Goal: Information Seeking & Learning: Find contact information

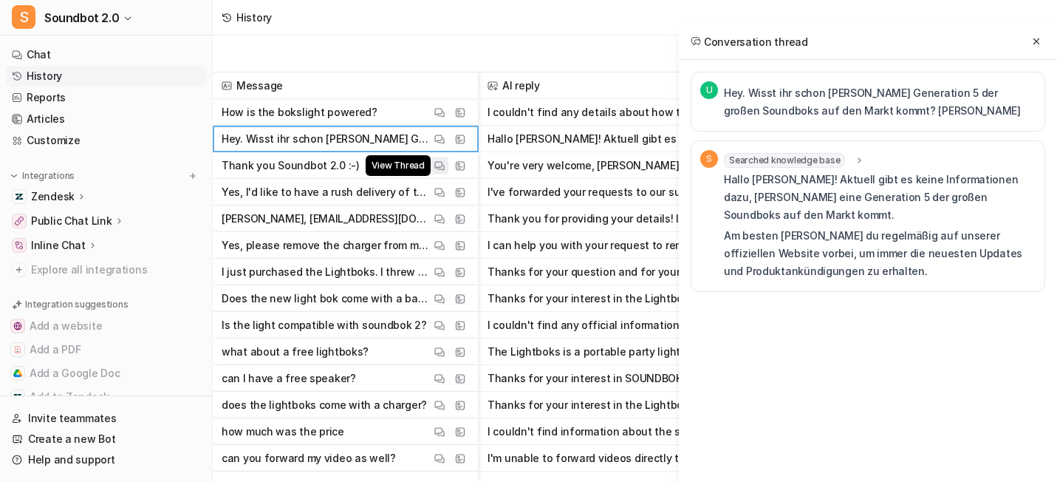
scroll to position [7438, 0]
click at [521, 47] on div "Export chats" at bounding box center [635, 53] width 844 height 37
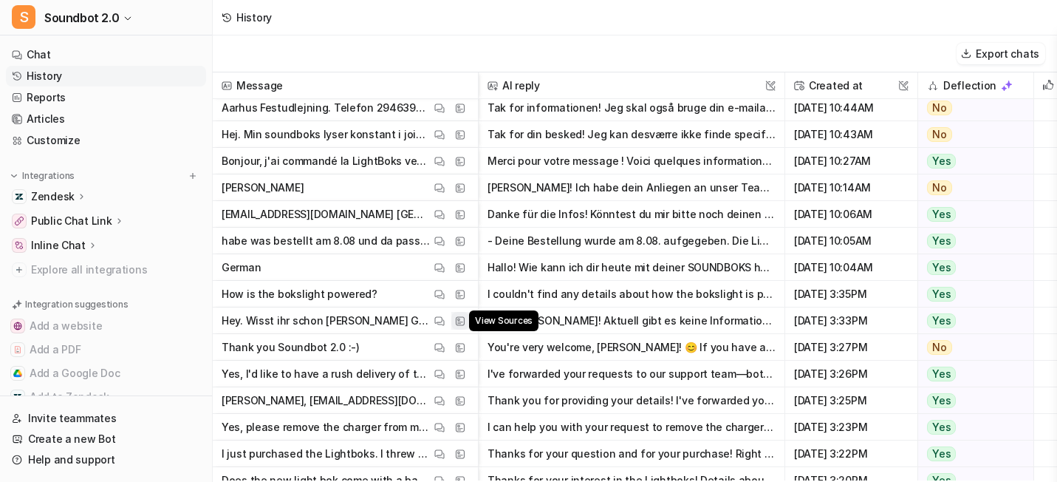
scroll to position [590, 0]
click at [469, 249] on button "View Sources" at bounding box center [460, 240] width 18 height 18
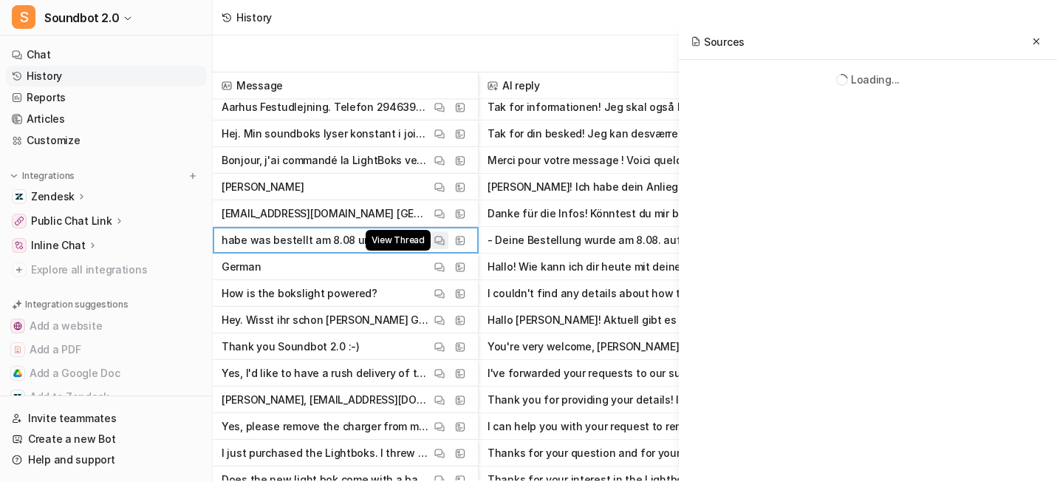
click at [448, 249] on button "View Thread" at bounding box center [440, 240] width 18 height 18
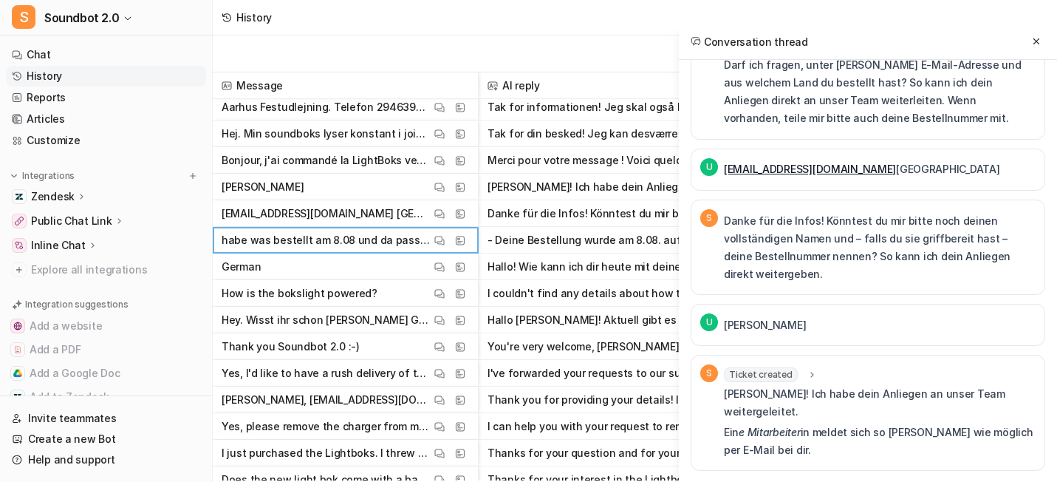
scroll to position [569, 0]
click at [724, 367] on span "Ticket created" at bounding box center [761, 374] width 74 height 15
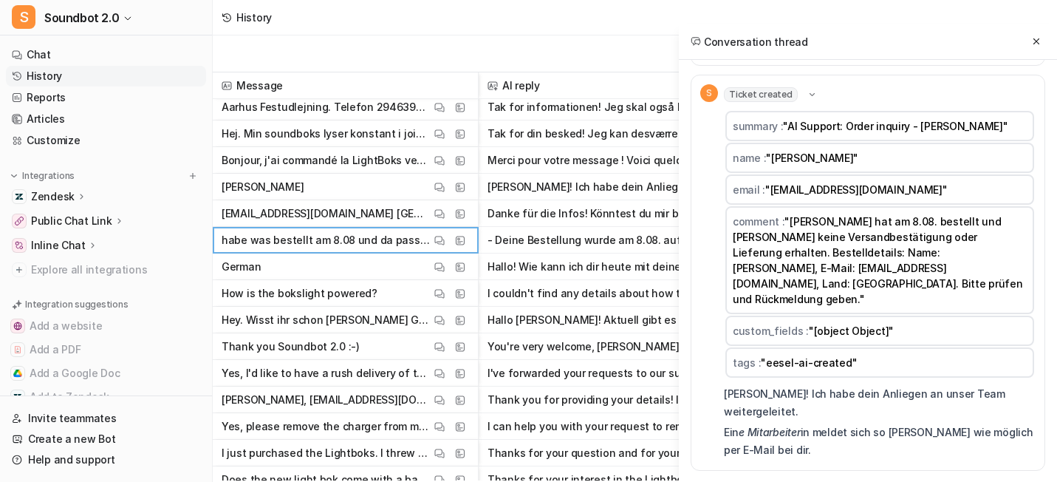
scroll to position [685, 0]
click at [769, 66] on div "U [PERSON_NAME]" at bounding box center [868, 45] width 355 height 42
click at [737, 102] on div "Ticket created" at bounding box center [771, 94] width 94 height 15
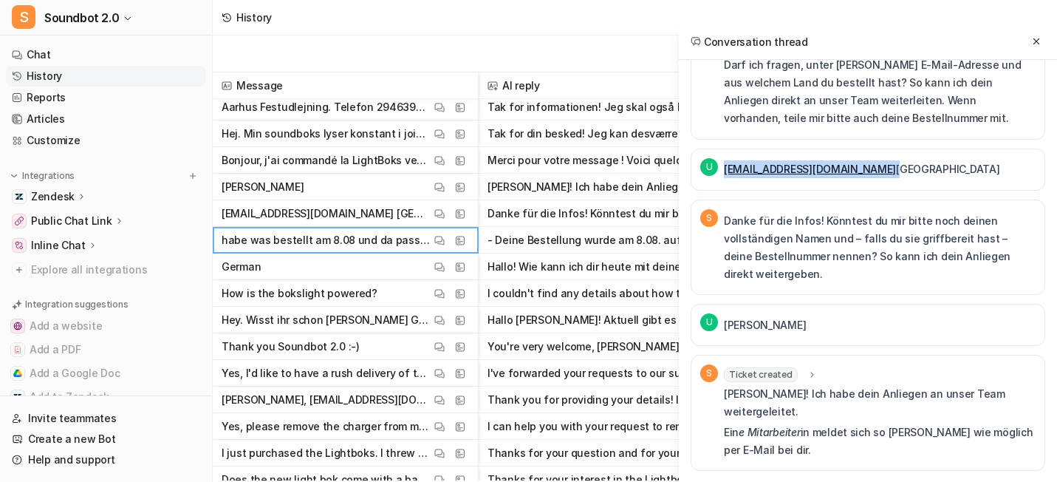
drag, startPoint x: 854, startPoint y: 81, endPoint x: 617, endPoint y: 81, distance: 237.1
click at [700, 158] on div "U [EMAIL_ADDRESS][DOMAIN_NAME] [GEOGRAPHIC_DATA]" at bounding box center [849, 169] width 299 height 23
copy p "[EMAIL_ADDRESS][DOMAIN_NAME]"
click at [469, 169] on div "View Thread View Sources" at bounding box center [450, 160] width 38 height 18
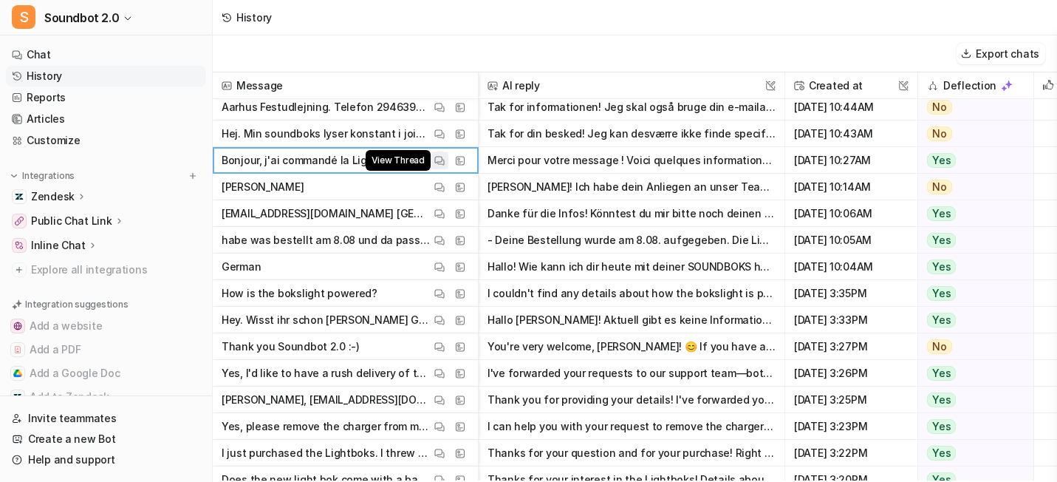
click at [448, 169] on button "View Thread" at bounding box center [440, 160] width 18 height 18
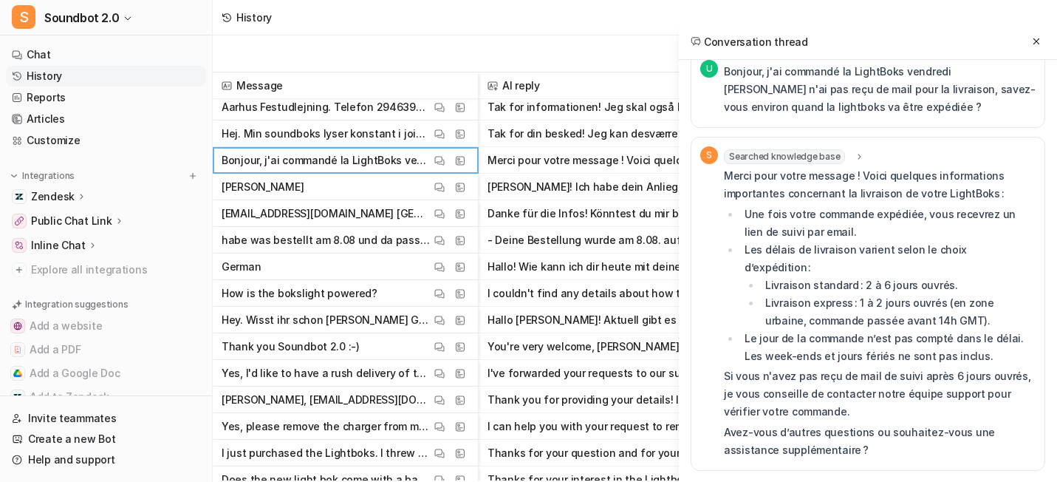
scroll to position [0, 0]
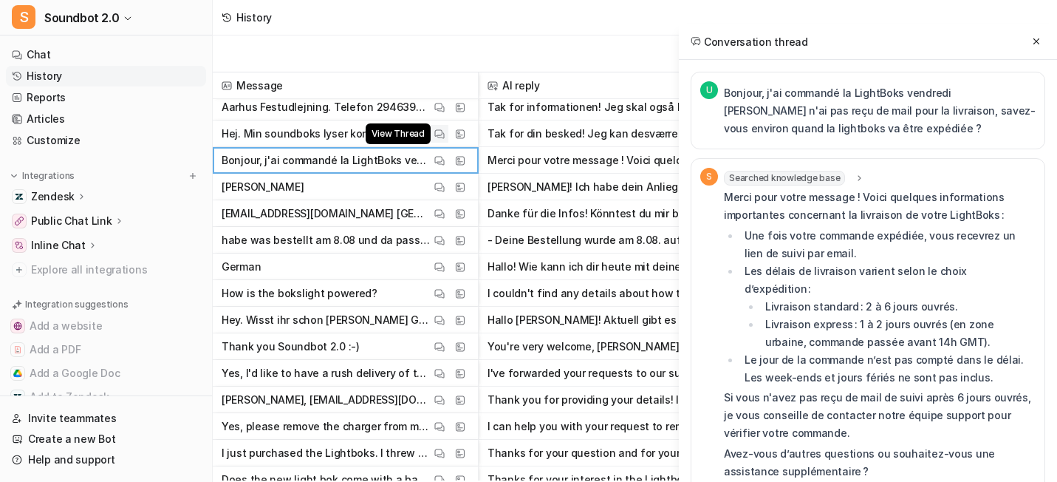
click at [448, 143] on div "View Thread" at bounding box center [440, 134] width 18 height 18
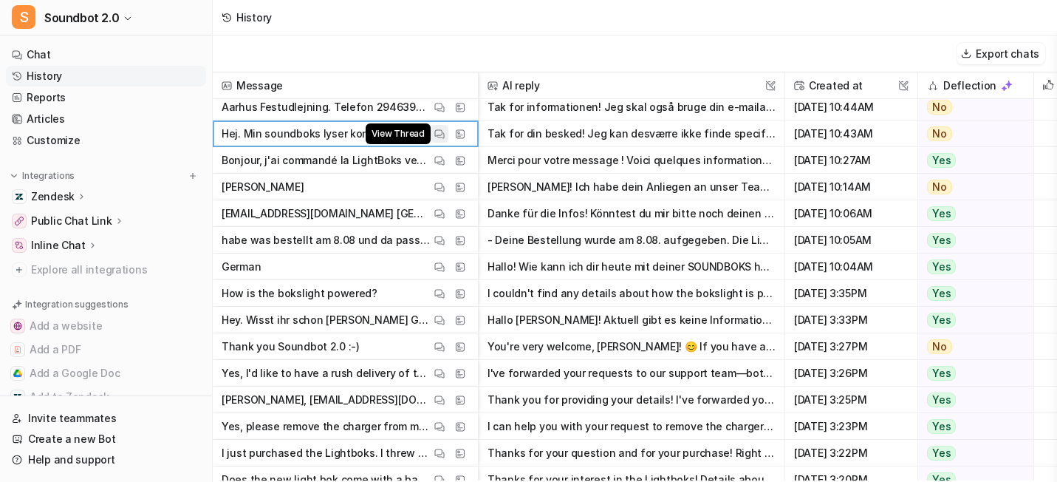
click at [448, 143] on button "View Thread" at bounding box center [440, 134] width 18 height 18
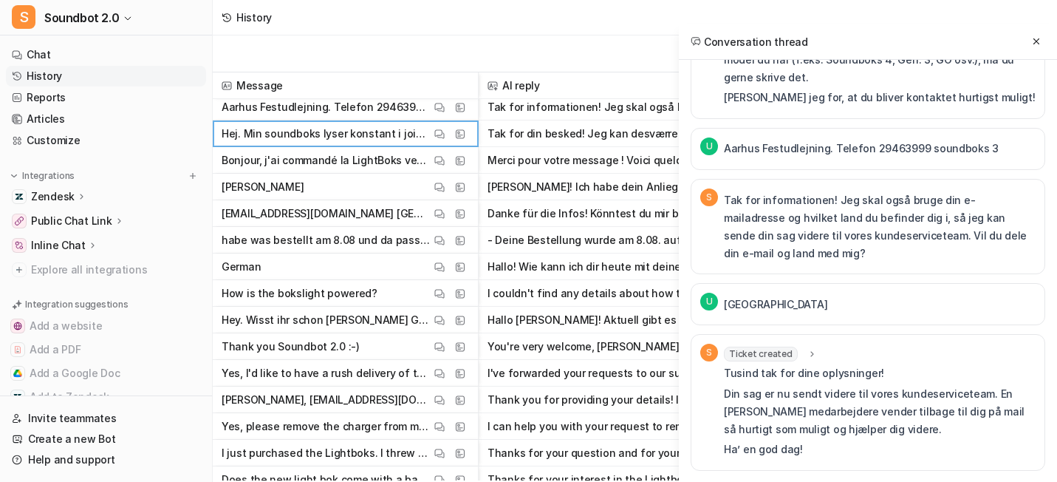
scroll to position [382, 0]
click at [724, 346] on span "Ticket created" at bounding box center [761, 353] width 74 height 15
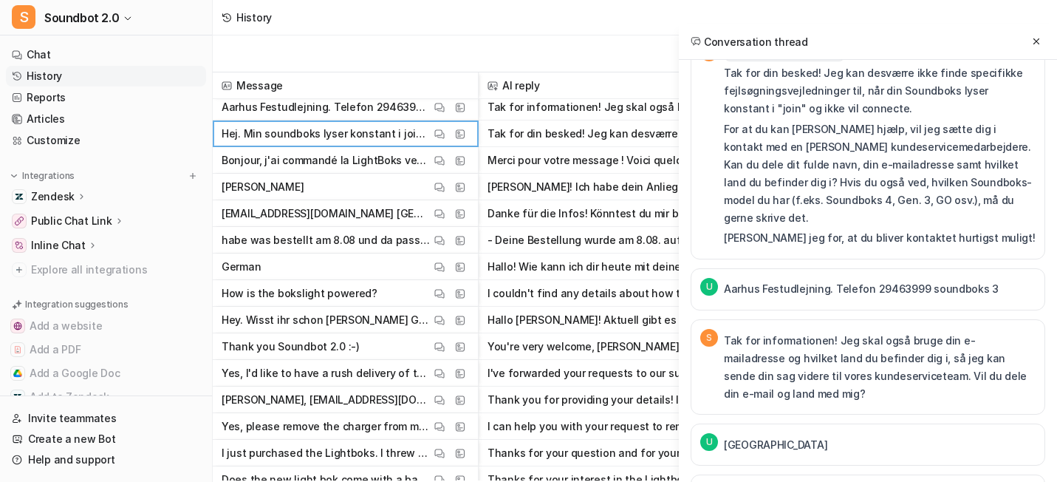
scroll to position [0, 0]
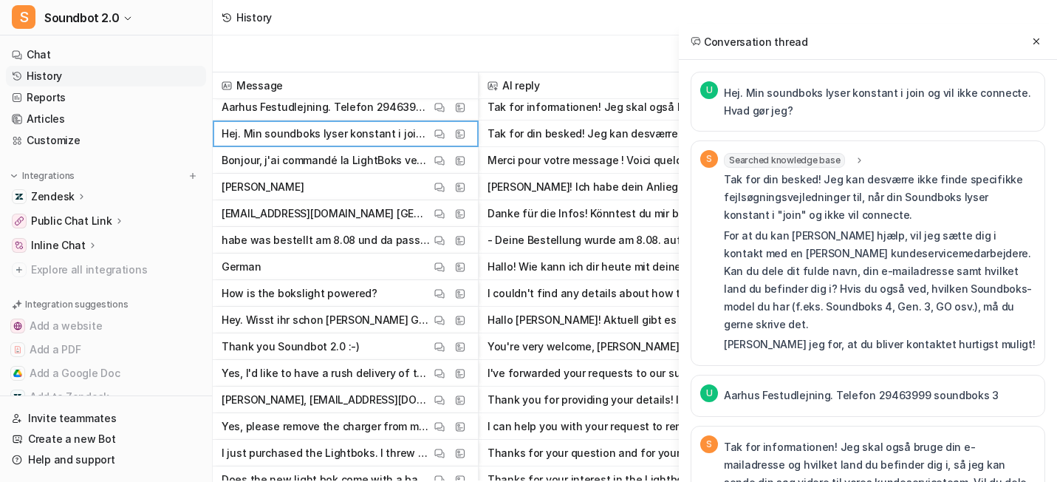
click at [752, 168] on span "Searched knowledge base" at bounding box center [784, 160] width 121 height 15
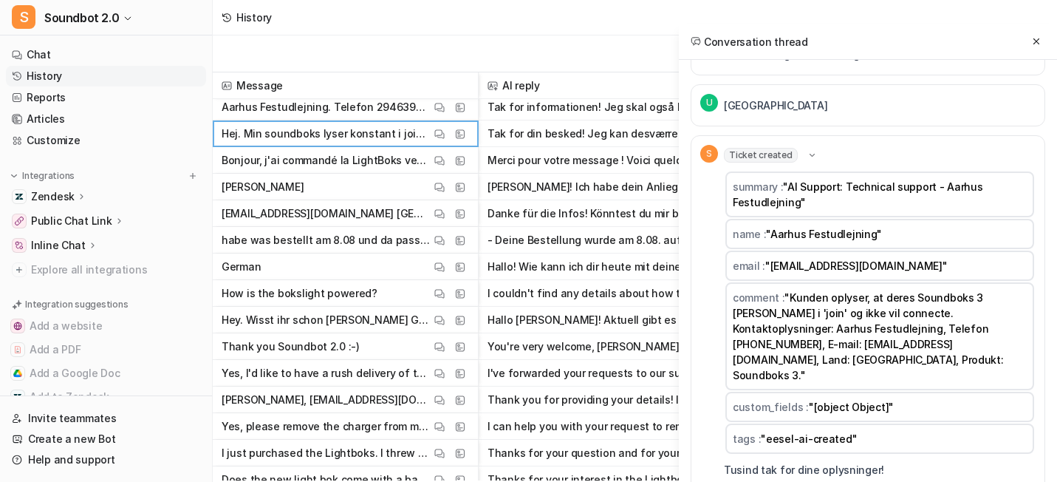
scroll to position [555, 0]
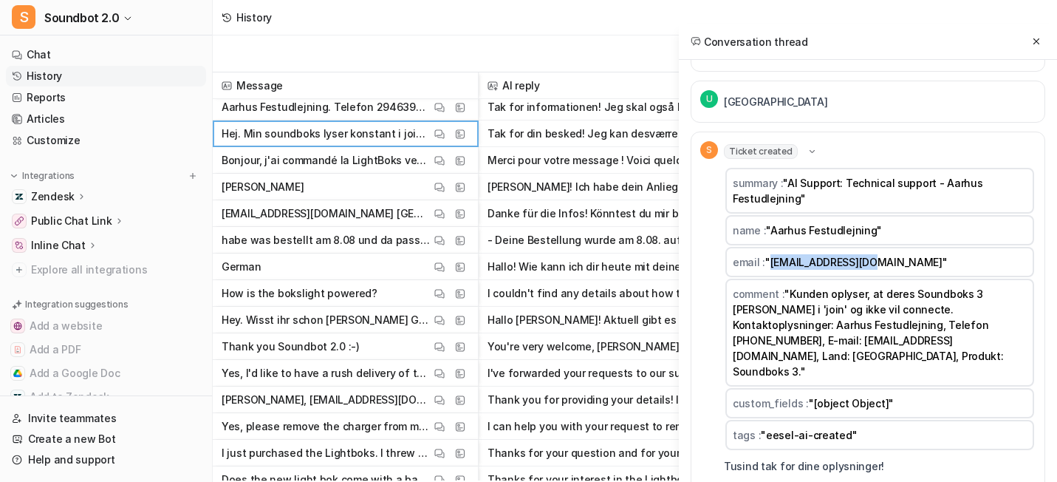
drag, startPoint x: 819, startPoint y: 384, endPoint x: 698, endPoint y: 381, distance: 121.2
click at [765, 268] on span ""[EMAIL_ADDRESS][DOMAIN_NAME]"" at bounding box center [856, 262] width 182 height 13
copy span "[EMAIL_ADDRESS][DOMAIN_NAME]"
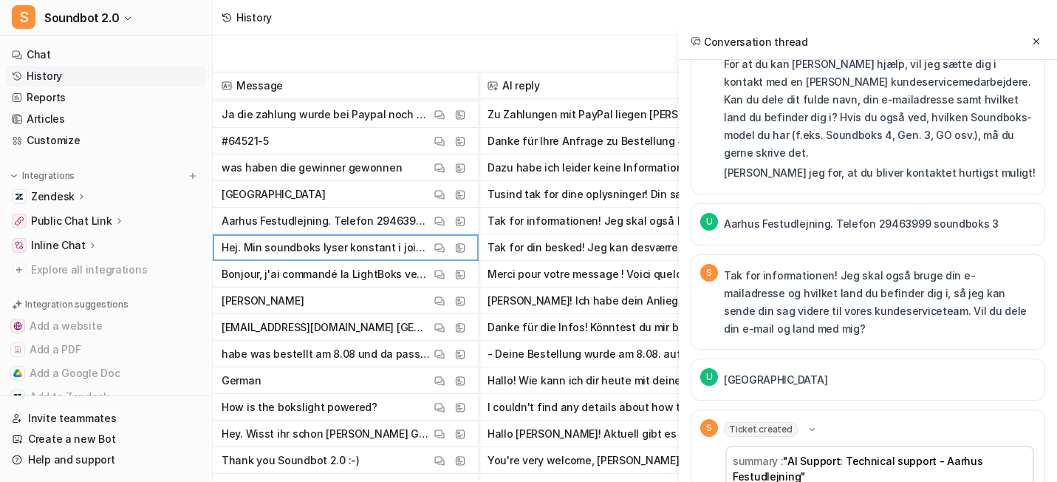
scroll to position [442, 0]
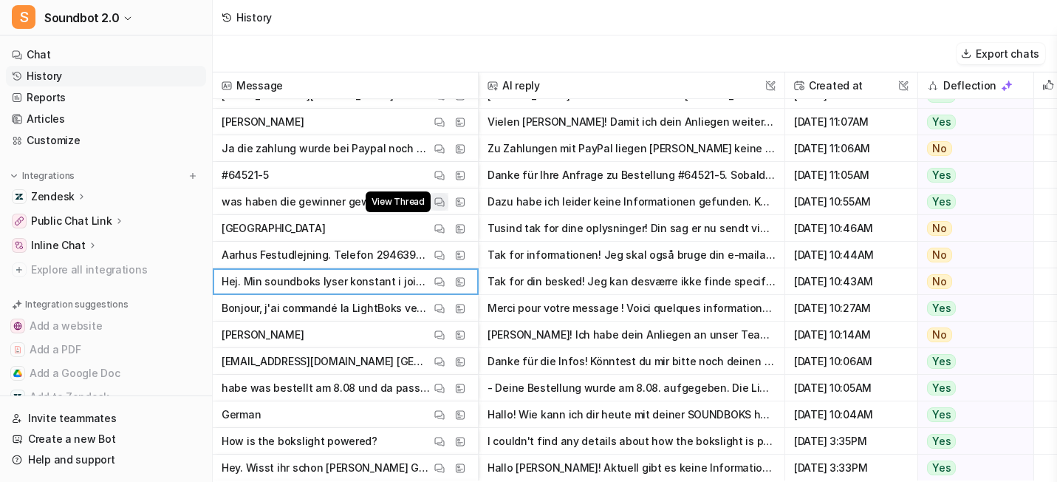
click at [445, 208] on img at bounding box center [439, 201] width 10 height 11
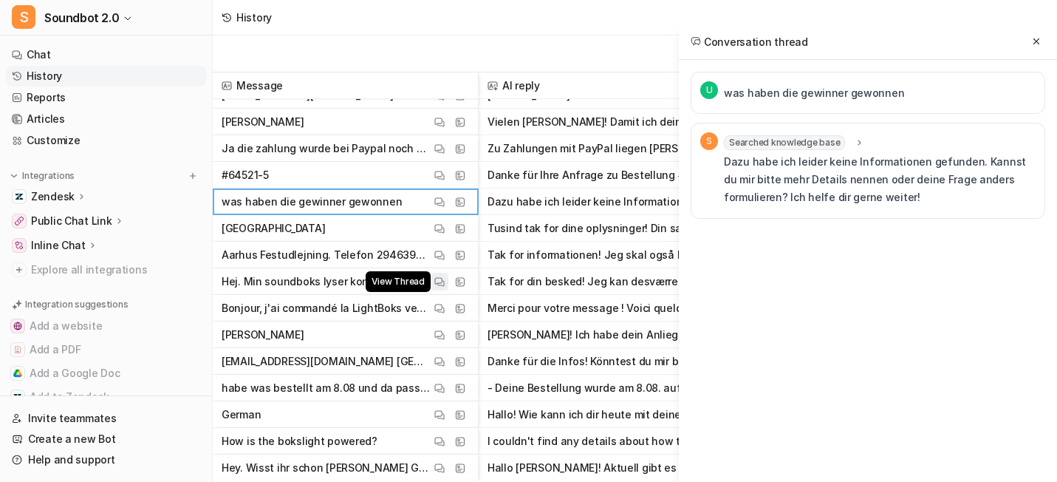
scroll to position [0, 0]
click at [445, 181] on img at bounding box center [439, 175] width 10 height 11
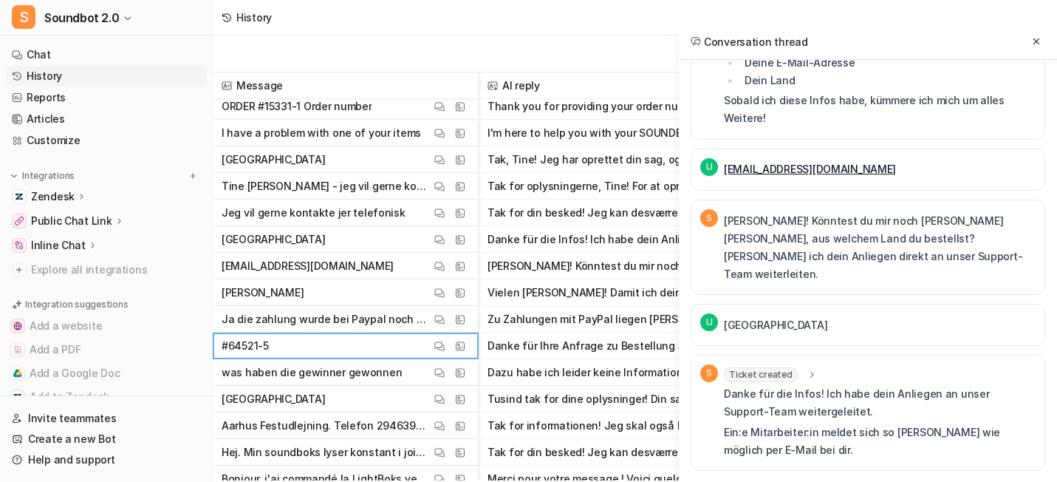
scroll to position [261, 0]
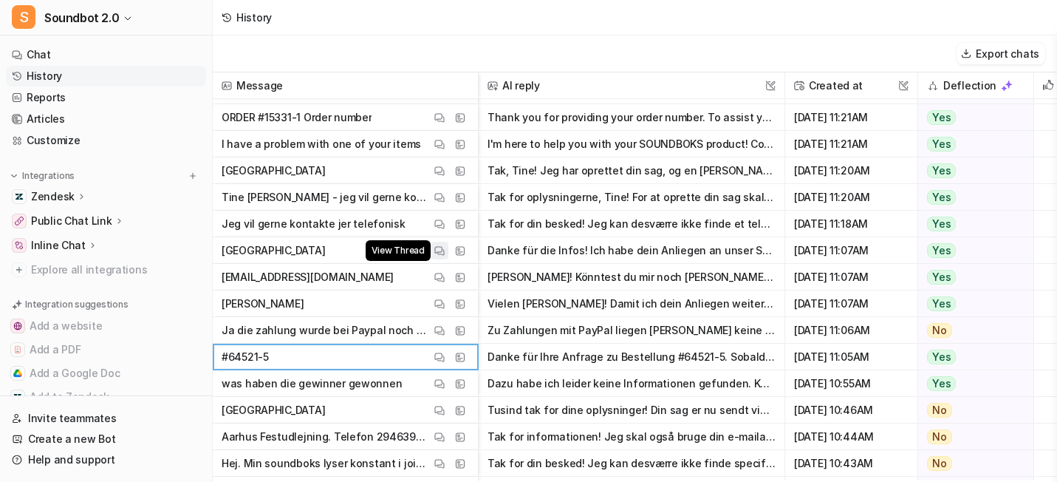
click at [448, 259] on button "View Thread" at bounding box center [440, 251] width 18 height 18
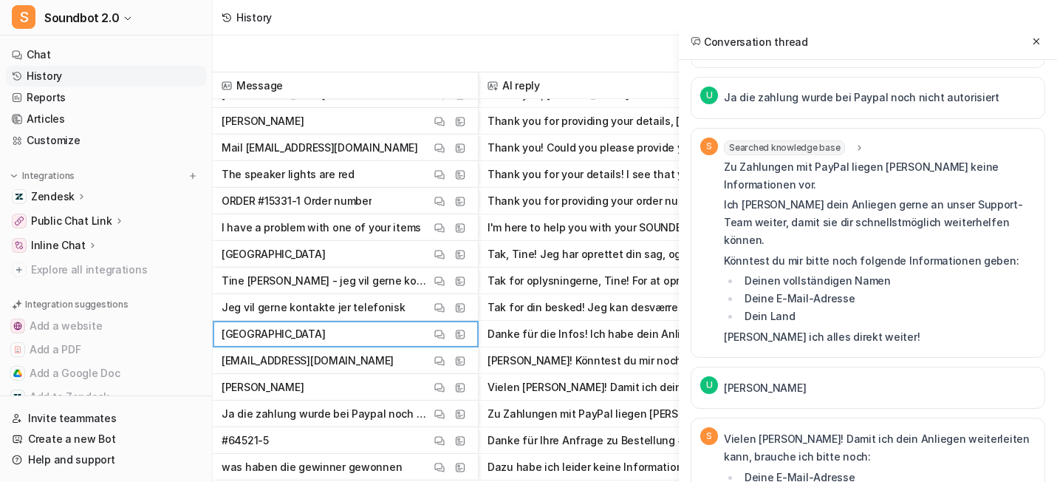
scroll to position [243, 0]
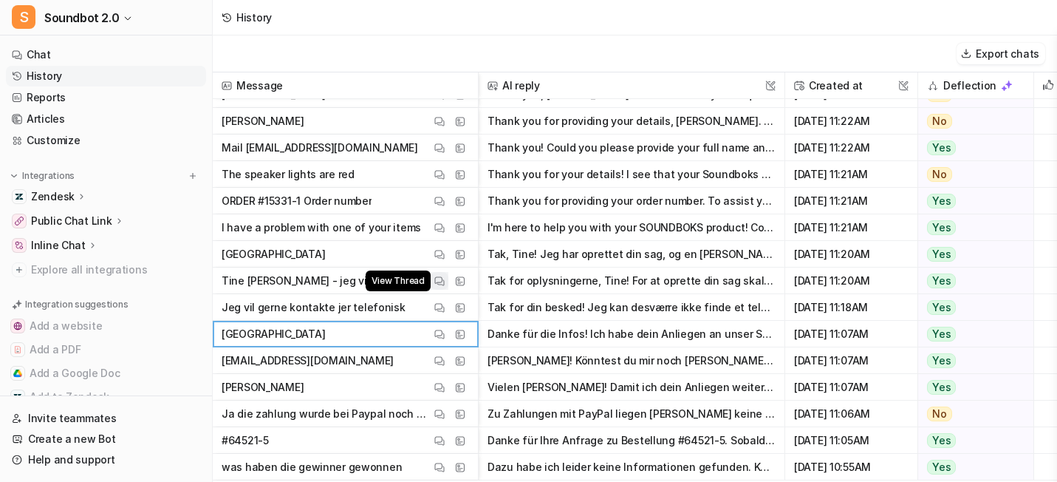
click at [448, 290] on button "View Thread" at bounding box center [440, 281] width 18 height 18
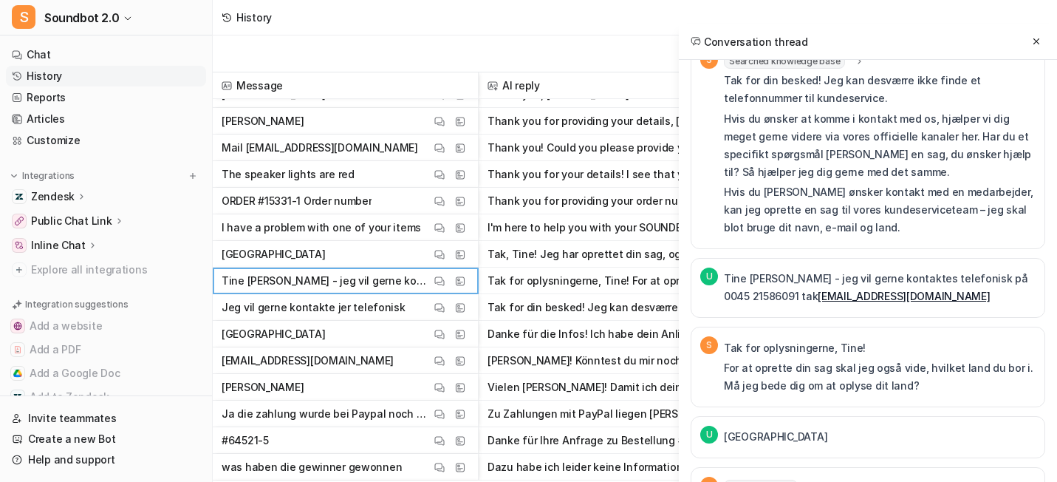
scroll to position [0, 0]
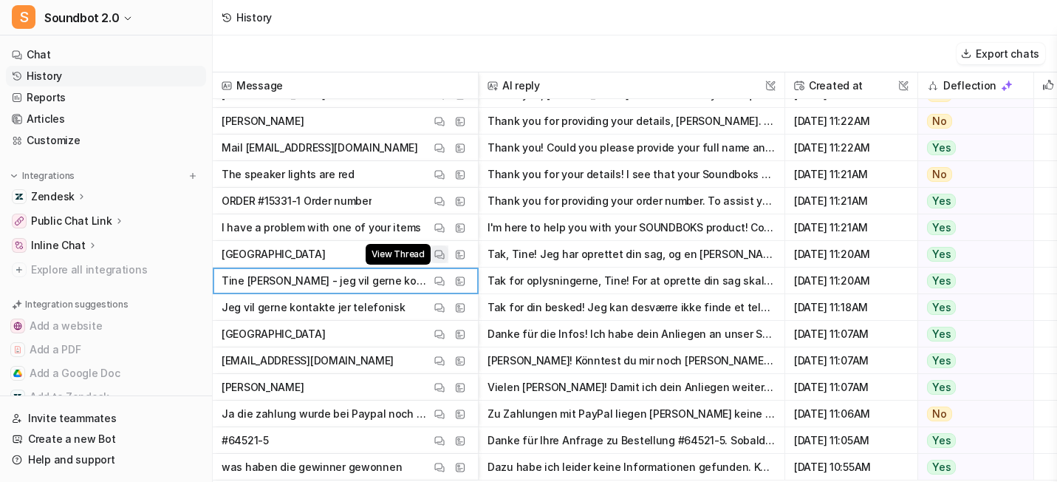
click at [445, 260] on img at bounding box center [439, 254] width 10 height 11
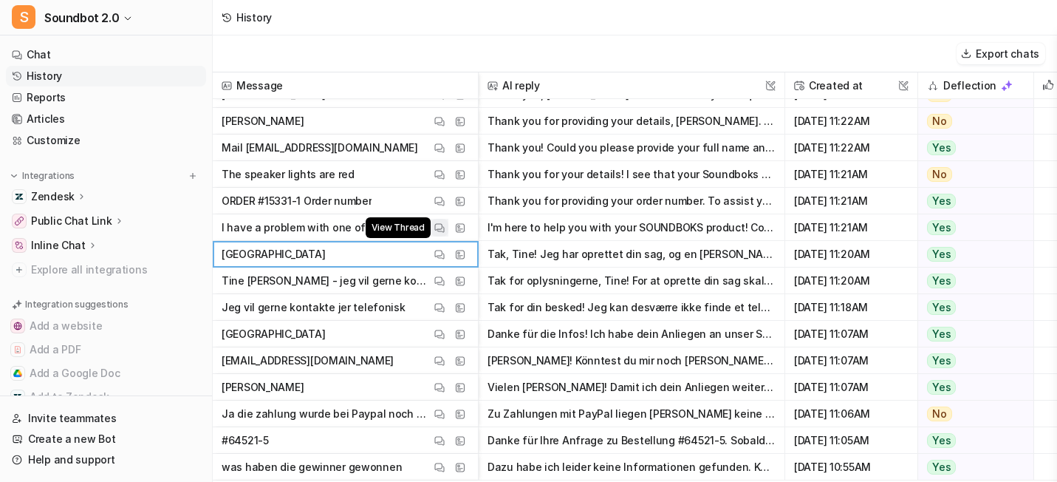
click at [445, 233] on img at bounding box center [439, 227] width 10 height 11
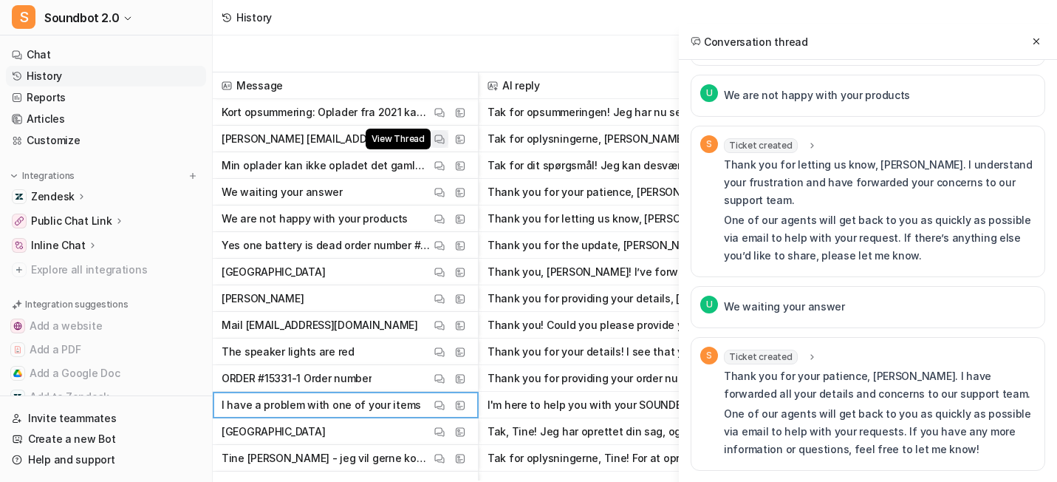
click at [445, 142] on img at bounding box center [439, 139] width 10 height 11
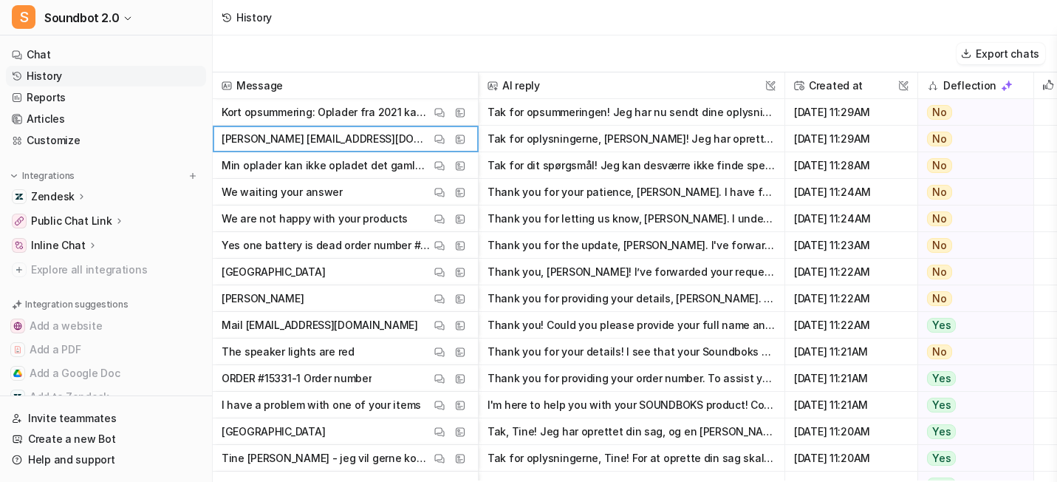
click at [468, 35] on div "History" at bounding box center [635, 17] width 844 height 35
click at [488, 52] on div "Export chats" at bounding box center [635, 53] width 844 height 37
